Goal: Navigation & Orientation: Find specific page/section

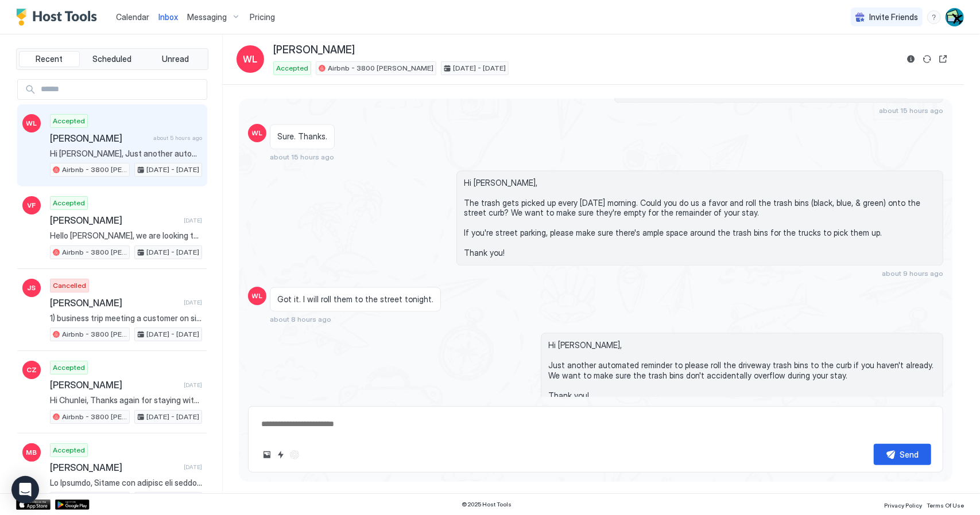
scroll to position [1592, 0]
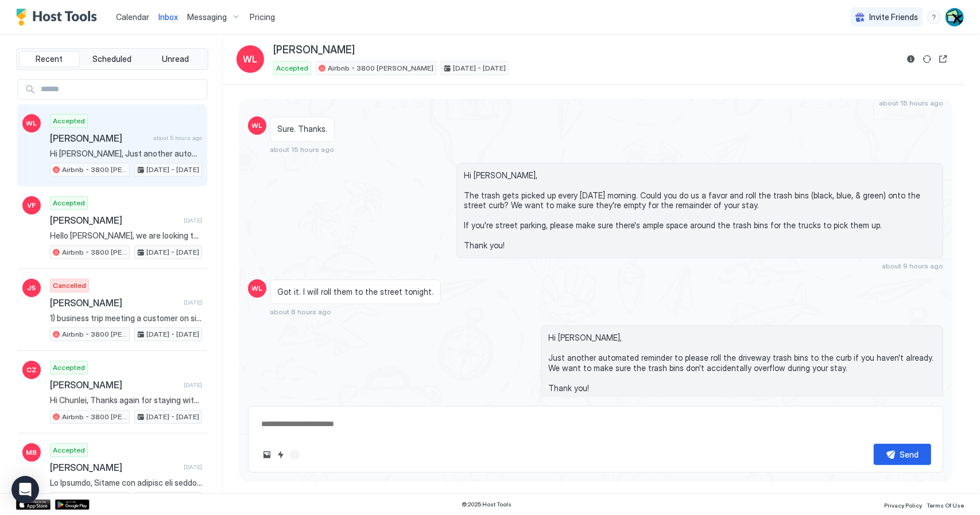
type textarea "*"
click at [135, 13] on span "Calendar" at bounding box center [132, 17] width 33 height 10
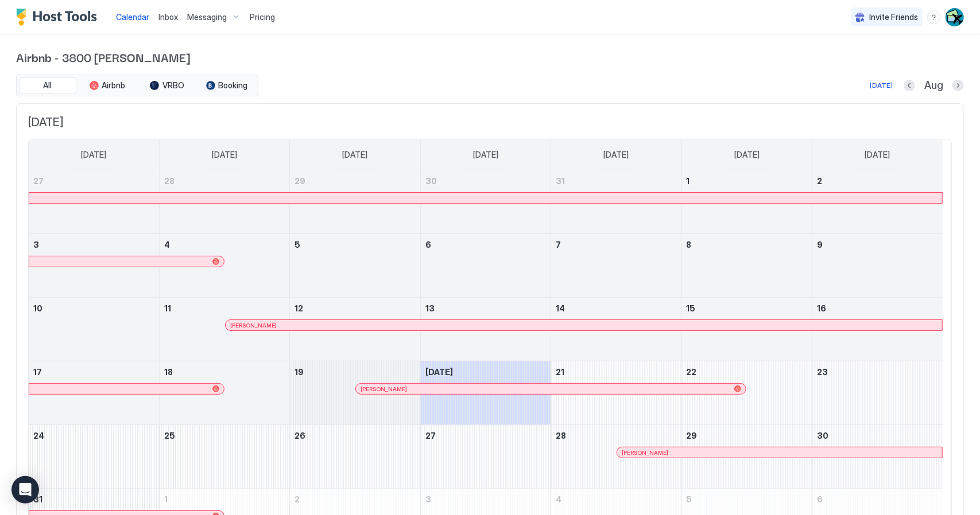
click at [829, 7] on div "Calendar Inbox Messaging Pricing Invite Friends AL" at bounding box center [490, 17] width 980 height 34
click at [952, 83] on button "Next month" at bounding box center [957, 85] width 11 height 11
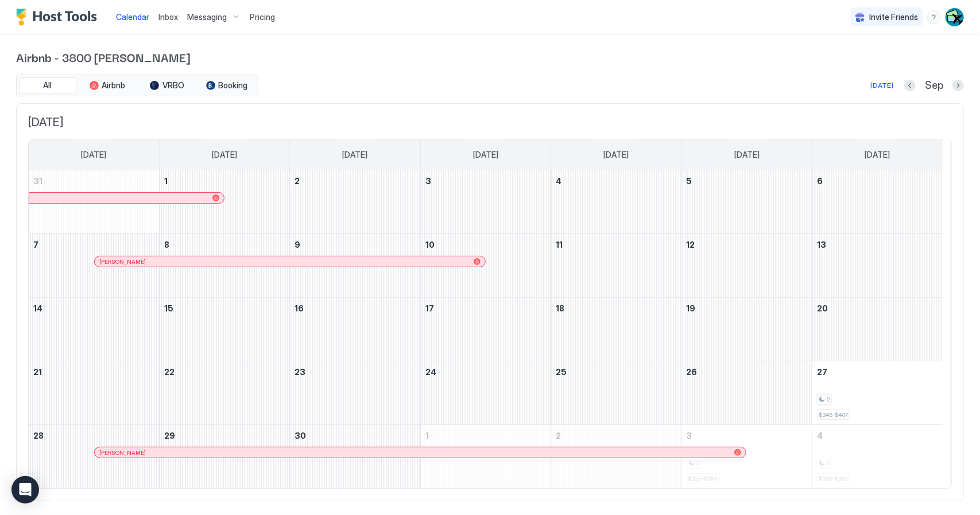
click at [904, 81] on button "Previous month" at bounding box center [909, 85] width 11 height 11
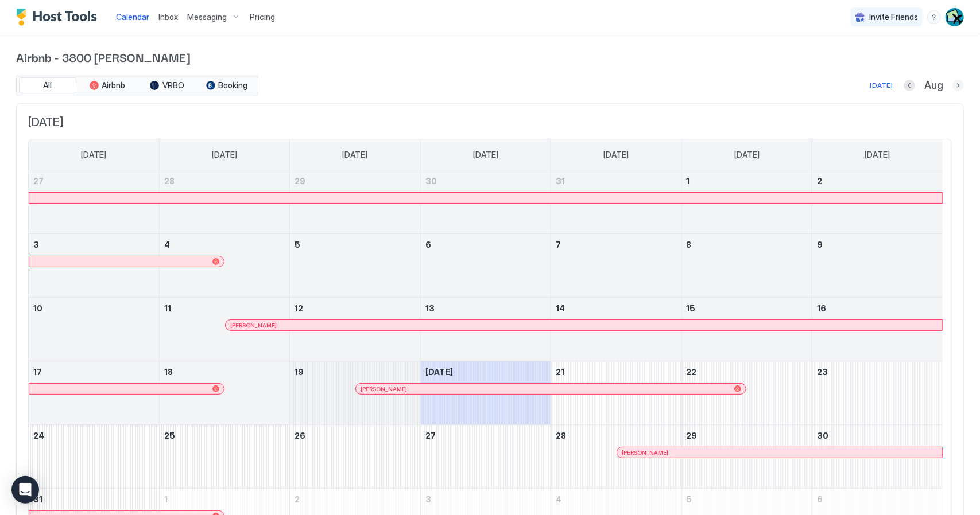
click at [952, 85] on button "Next month" at bounding box center [957, 85] width 11 height 11
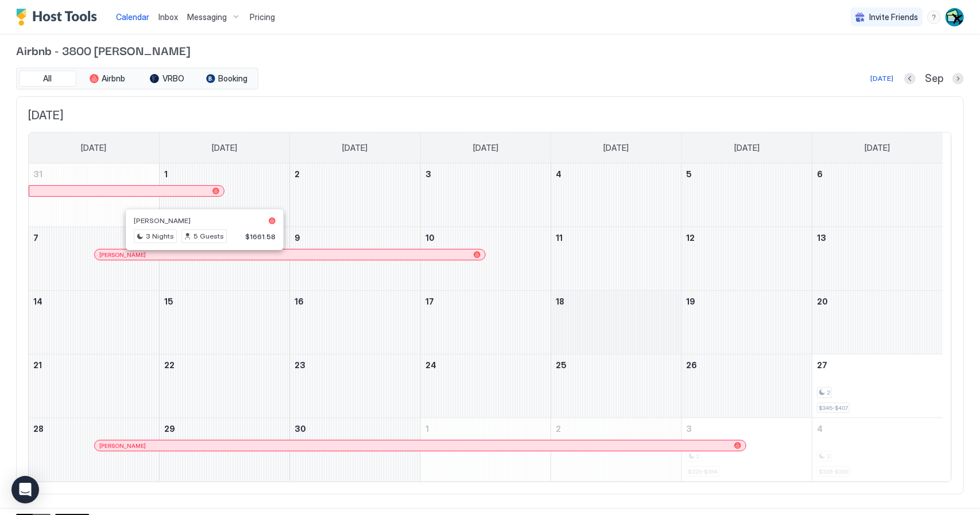
scroll to position [18, 0]
